Goal: Information Seeking & Learning: Learn about a topic

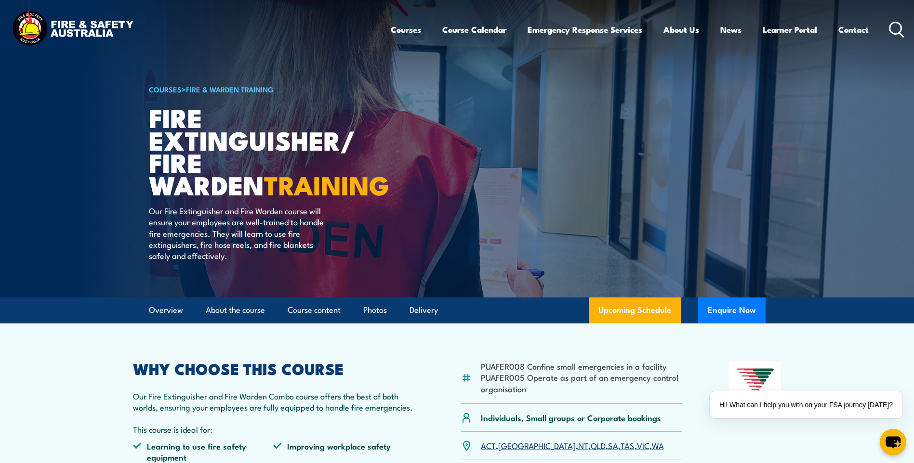
click at [897, 30] on icon at bounding box center [896, 30] width 15 height 16
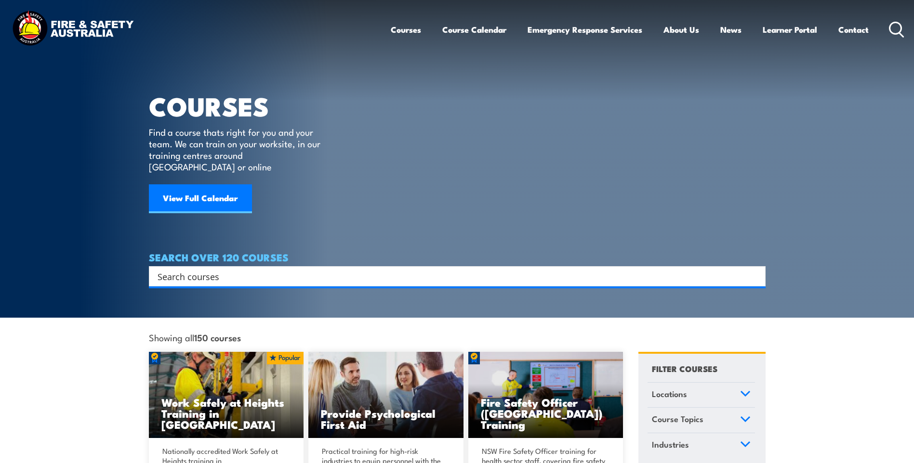
click at [261, 269] on input "Search input" at bounding box center [451, 276] width 587 height 14
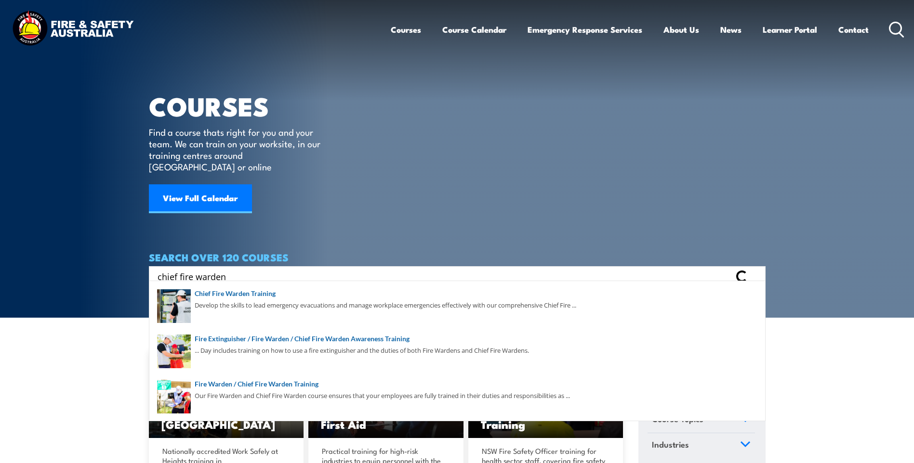
type input "chief fire warden"
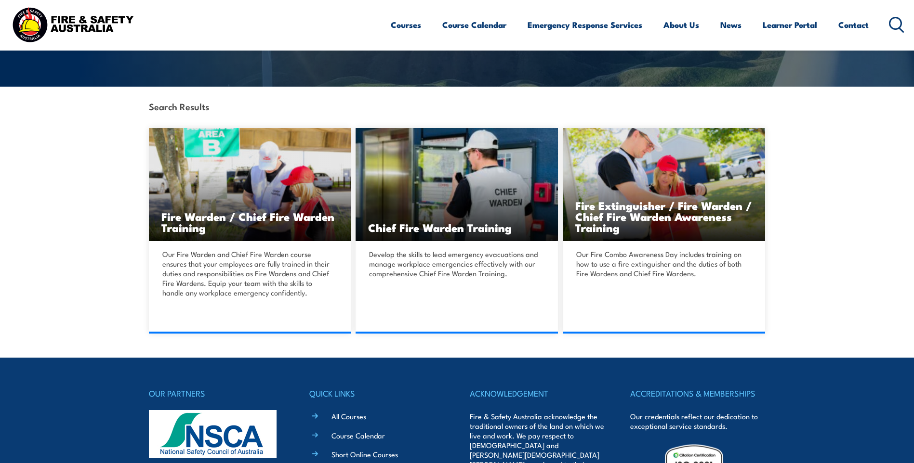
scroll to position [229, 0]
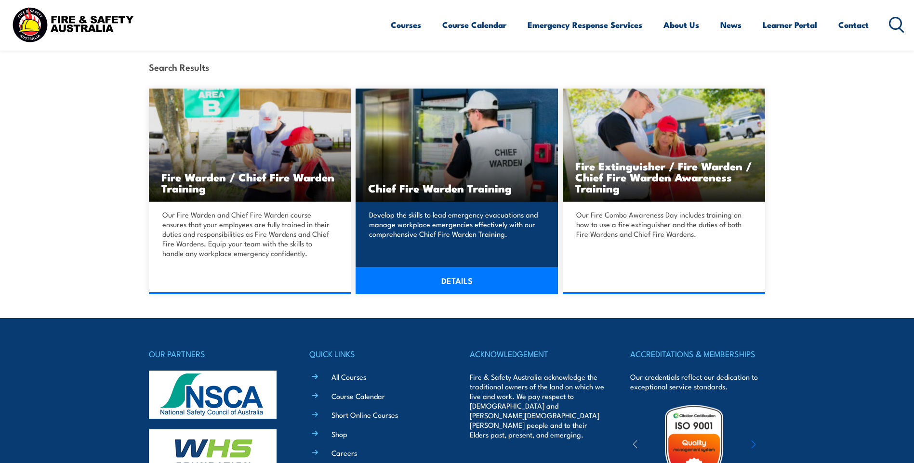
click at [463, 281] on link "DETAILS" at bounding box center [457, 280] width 202 height 27
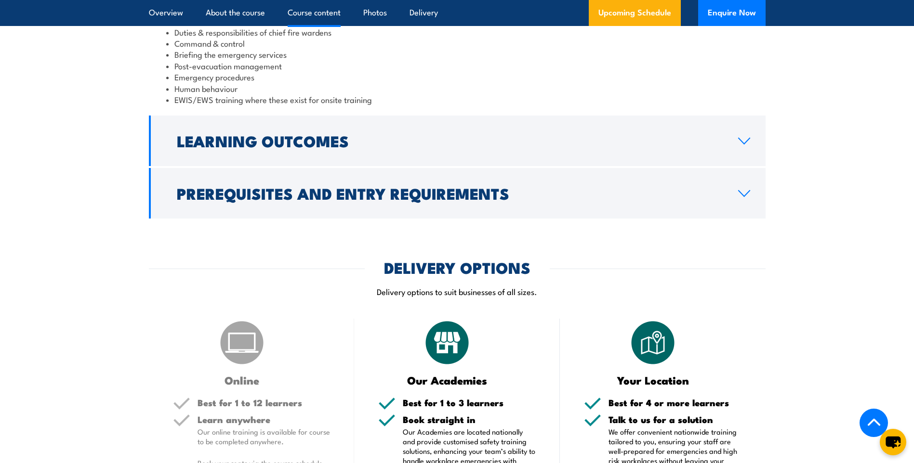
scroll to position [1096, 0]
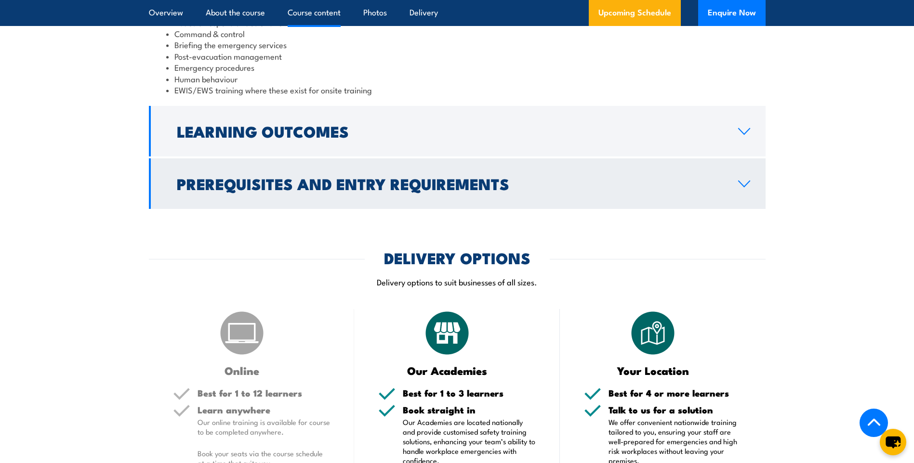
click at [745, 180] on icon at bounding box center [744, 184] width 13 height 8
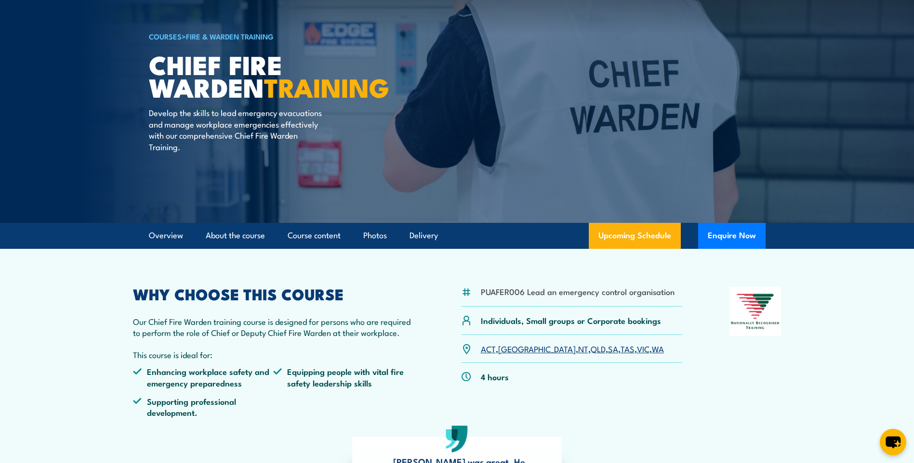
scroll to position [0, 0]
